Goal: Task Accomplishment & Management: Manage account settings

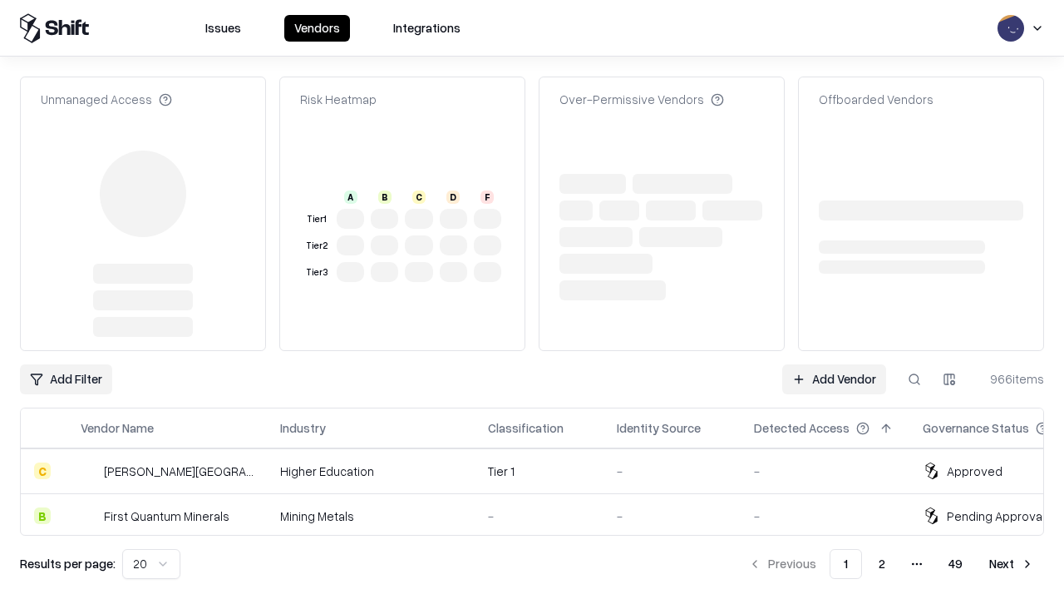
click at [834, 364] on link "Add Vendor" at bounding box center [834, 379] width 104 height 30
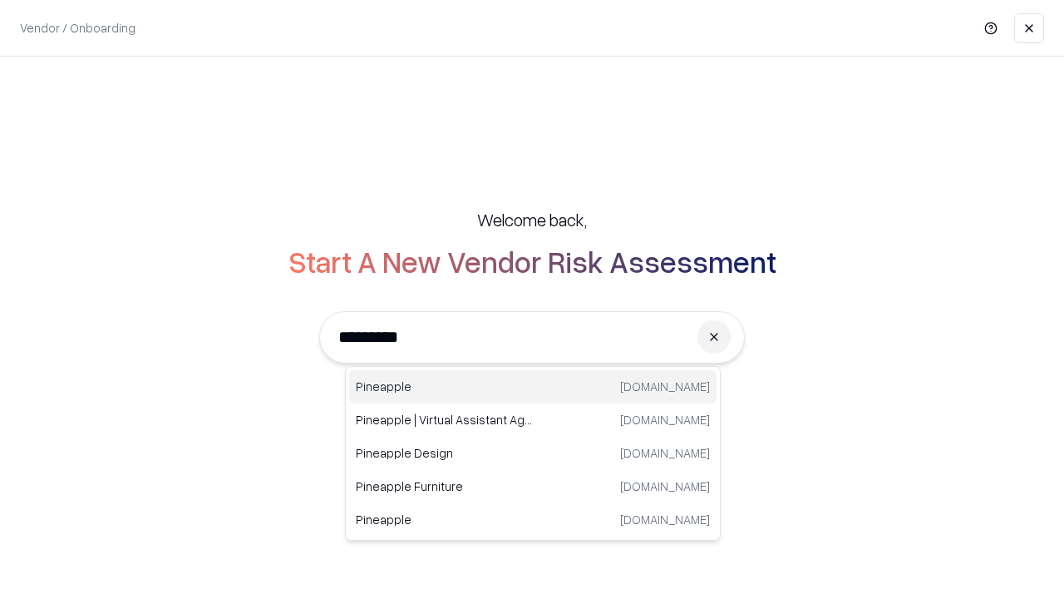
click at [533, 387] on div "Pineapple [DOMAIN_NAME]" at bounding box center [532, 386] width 367 height 33
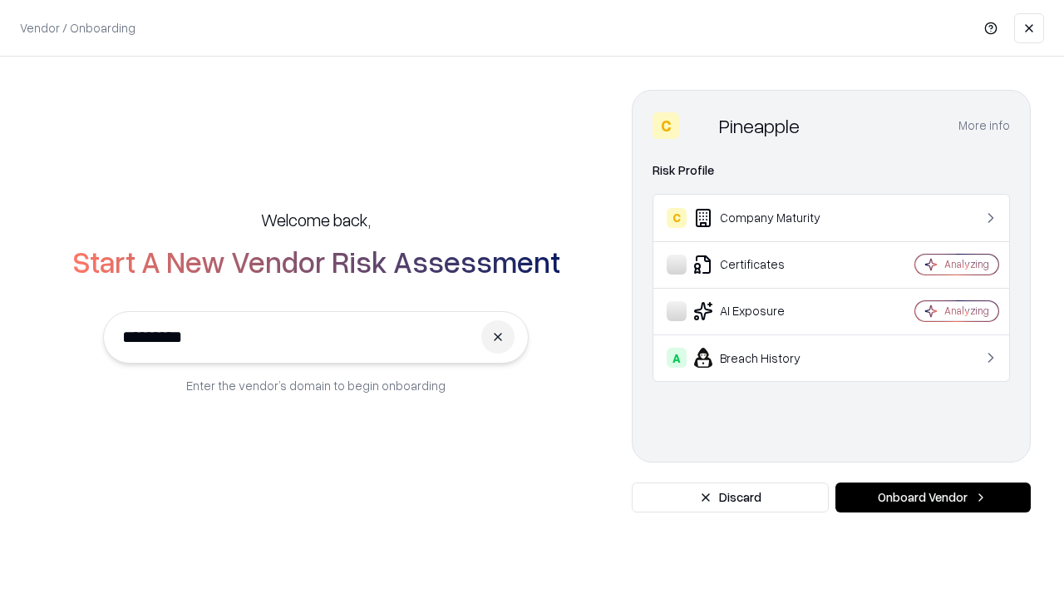
type input "*********"
click at [933, 497] on button "Onboard Vendor" at bounding box center [932, 497] width 195 height 30
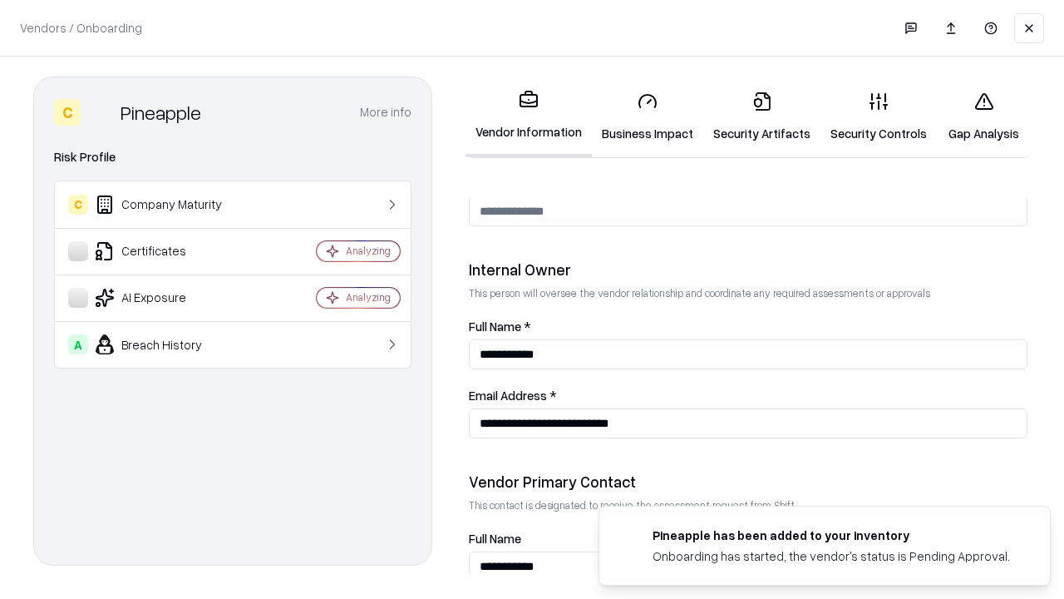
scroll to position [861, 0]
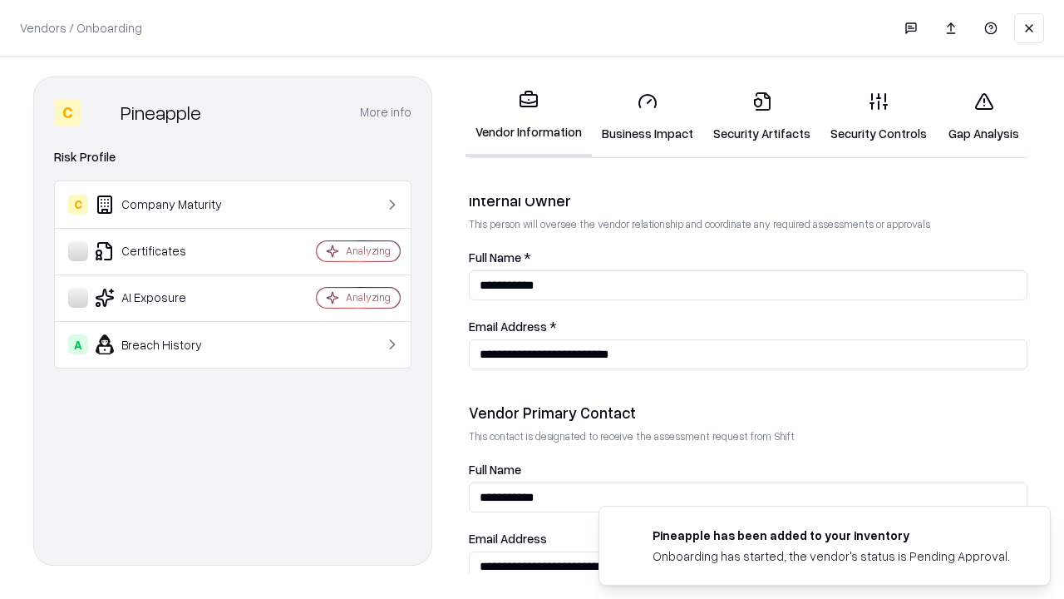
click at [648, 116] on link "Business Impact" at bounding box center [647, 116] width 111 height 77
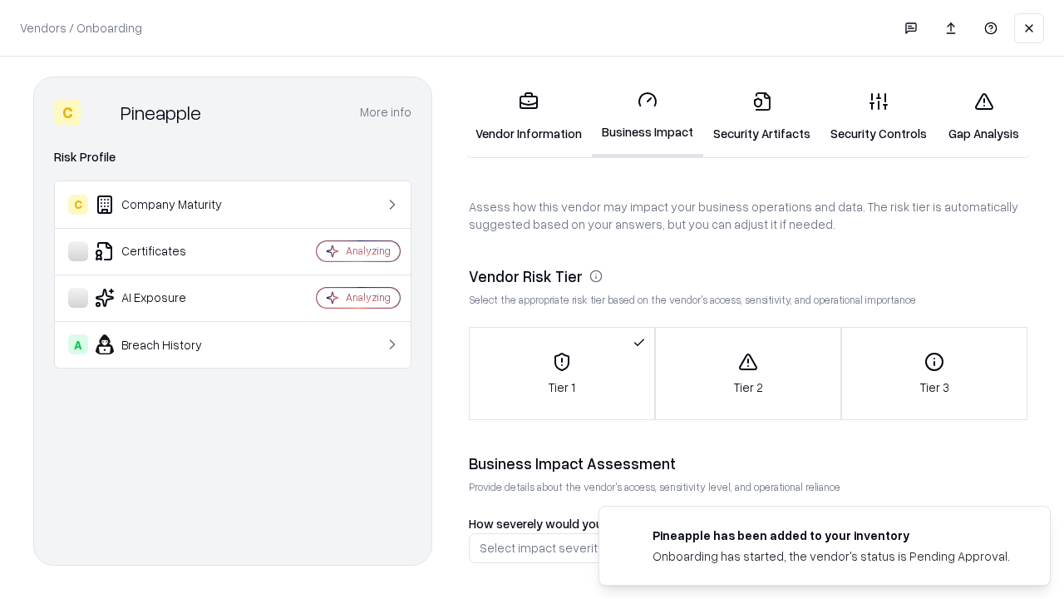
click at [761, 116] on link "Security Artifacts" at bounding box center [761, 116] width 117 height 77
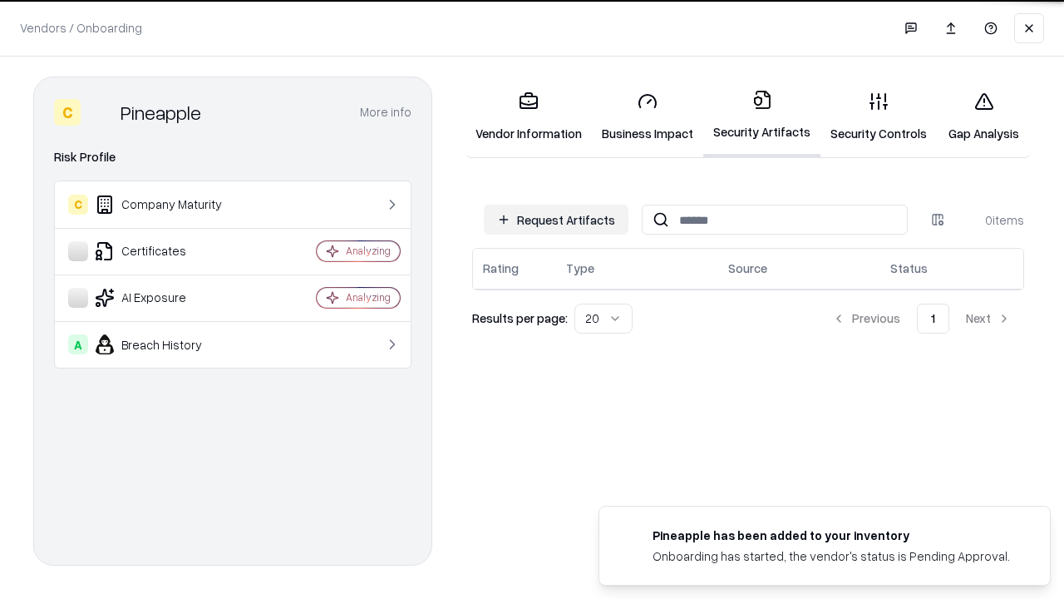
click at [556, 218] on button "Request Artifacts" at bounding box center [556, 219] width 145 height 30
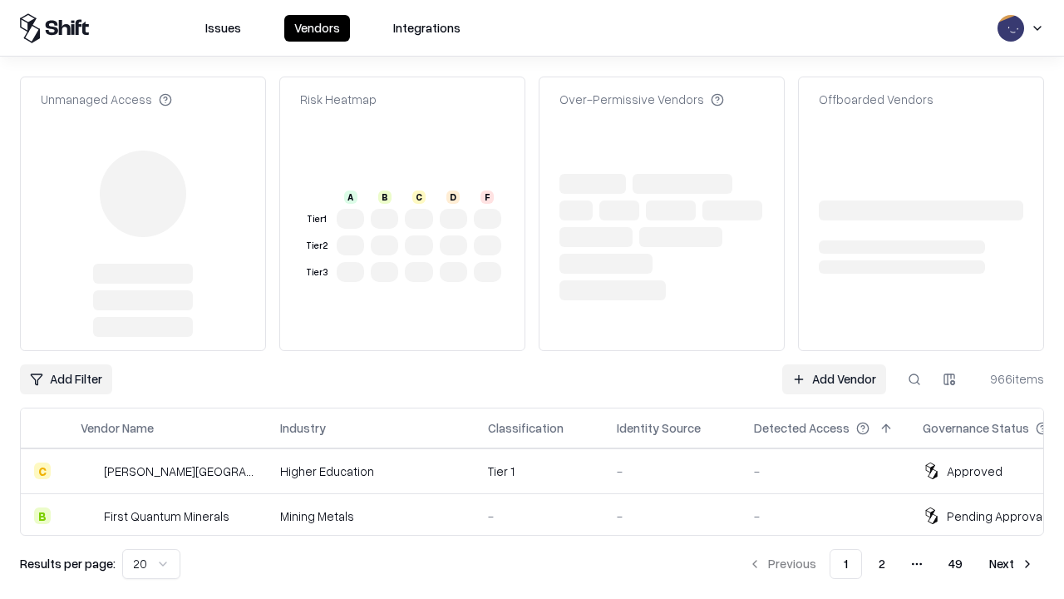
click at [834, 364] on link "Add Vendor" at bounding box center [834, 379] width 104 height 30
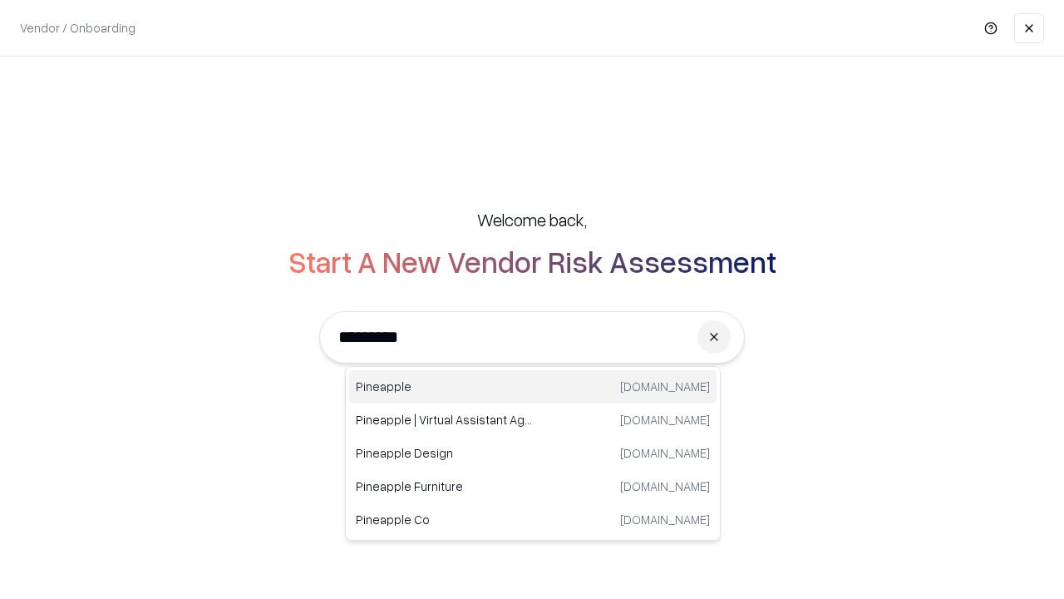
click at [533, 387] on div "Pineapple [DOMAIN_NAME]" at bounding box center [532, 386] width 367 height 33
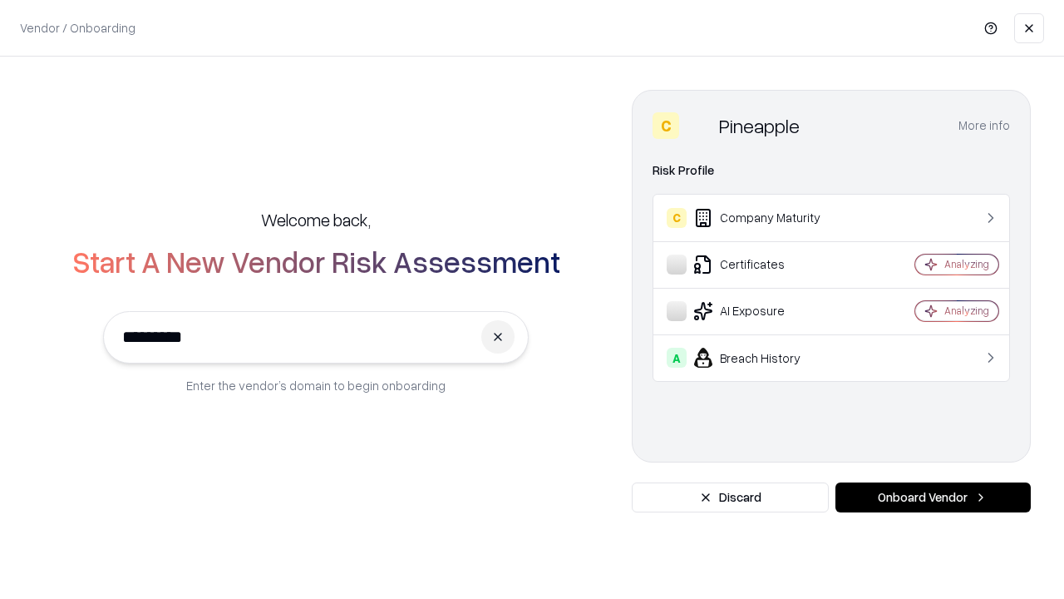
type input "*********"
click at [933, 497] on button "Onboard Vendor" at bounding box center [932, 497] width 195 height 30
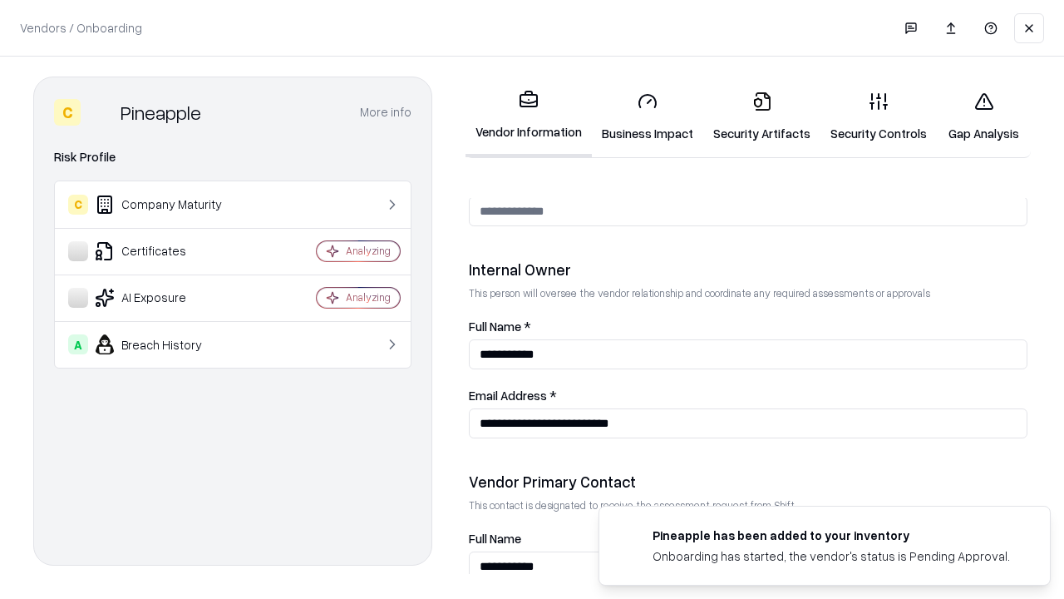
scroll to position [861, 0]
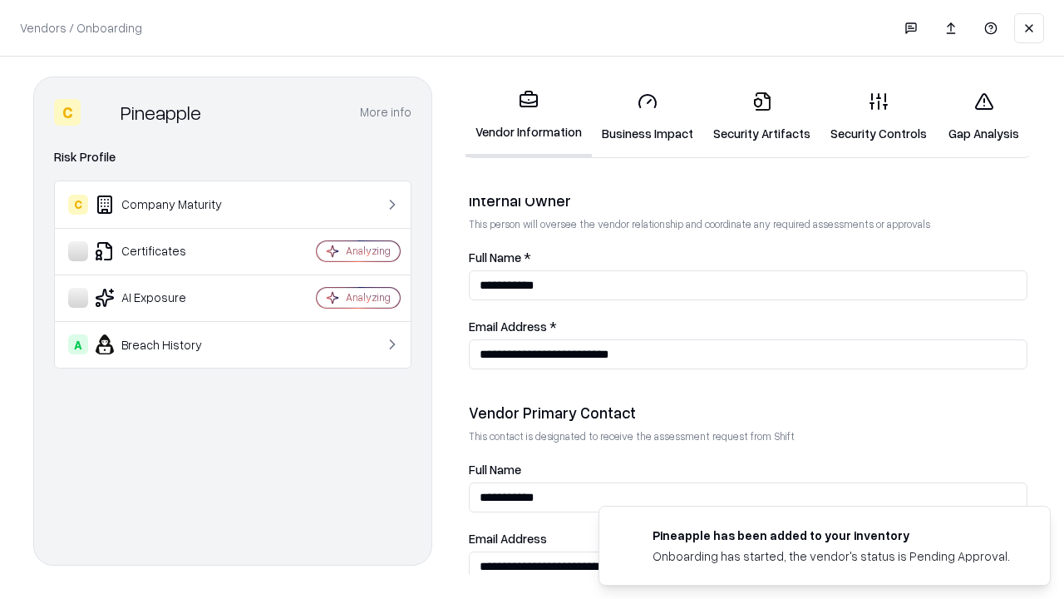
click at [983, 116] on link "Gap Analysis" at bounding box center [984, 116] width 94 height 77
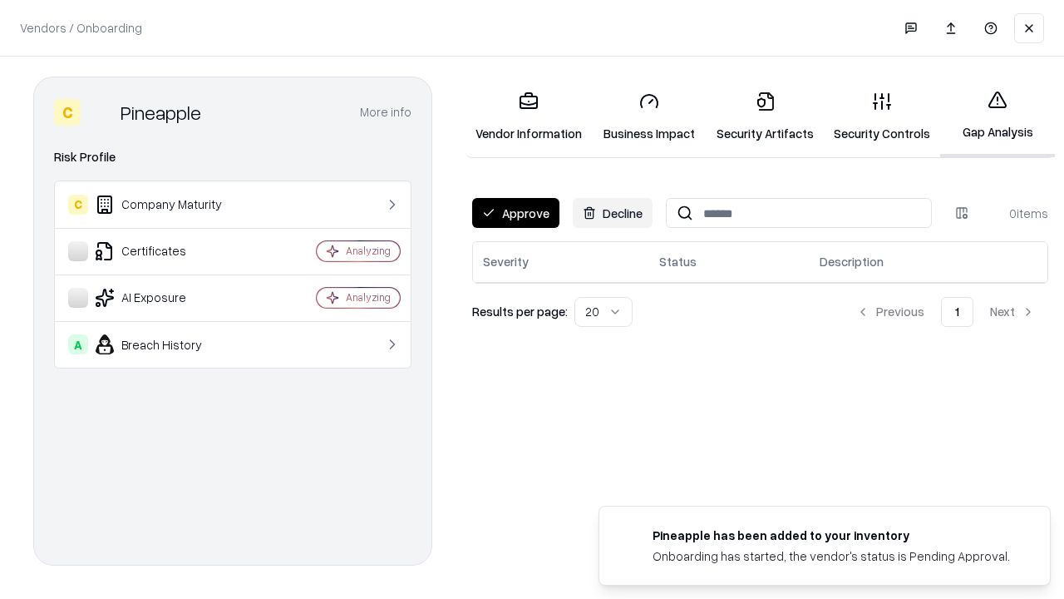
click at [515, 213] on button "Approve" at bounding box center [515, 213] width 87 height 30
